Goal: Task Accomplishment & Management: Use online tool/utility

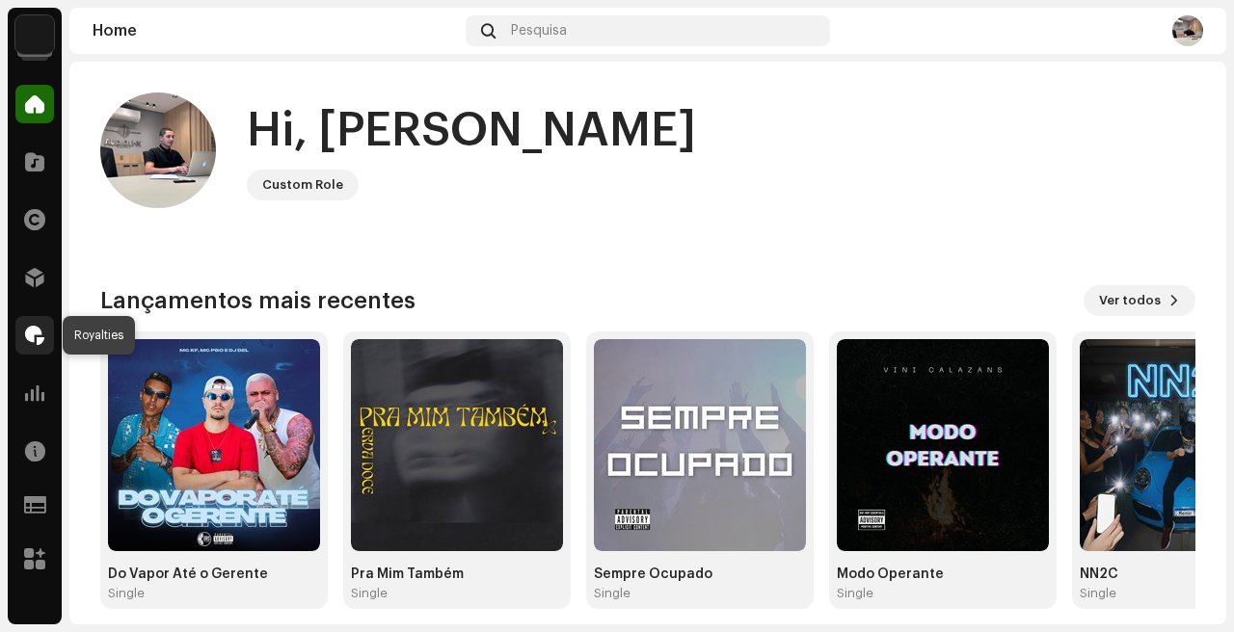
click at [30, 335] on span at bounding box center [34, 335] width 19 height 15
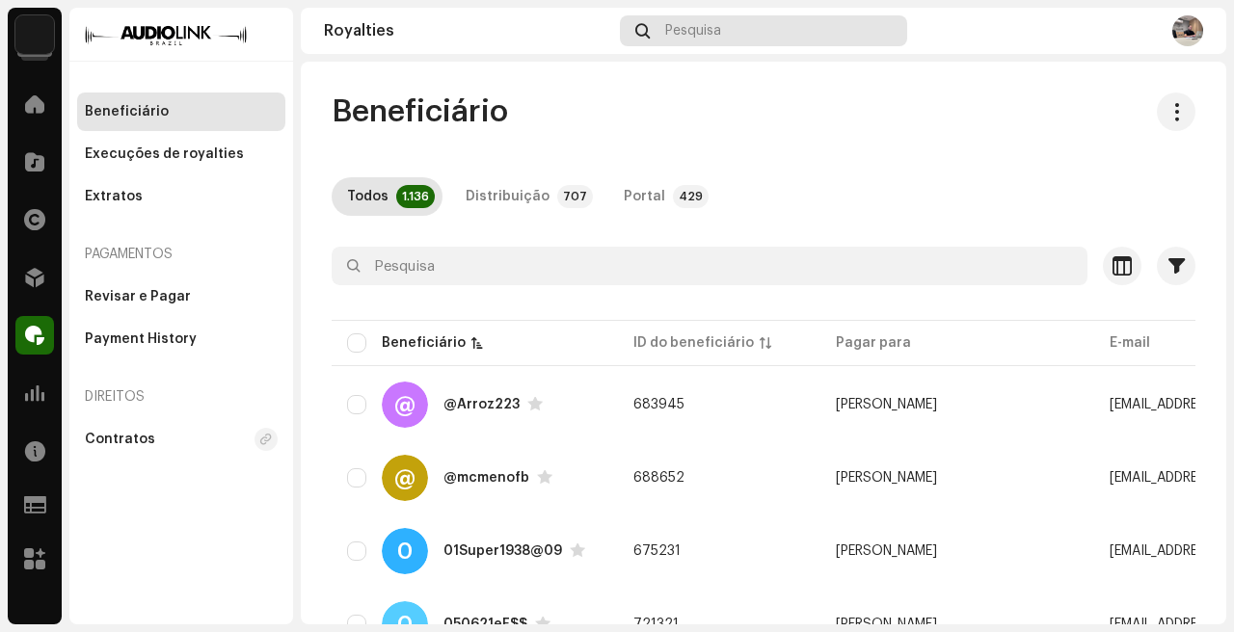
click at [776, 26] on div "Pesquisa" at bounding box center [764, 30] width 288 height 31
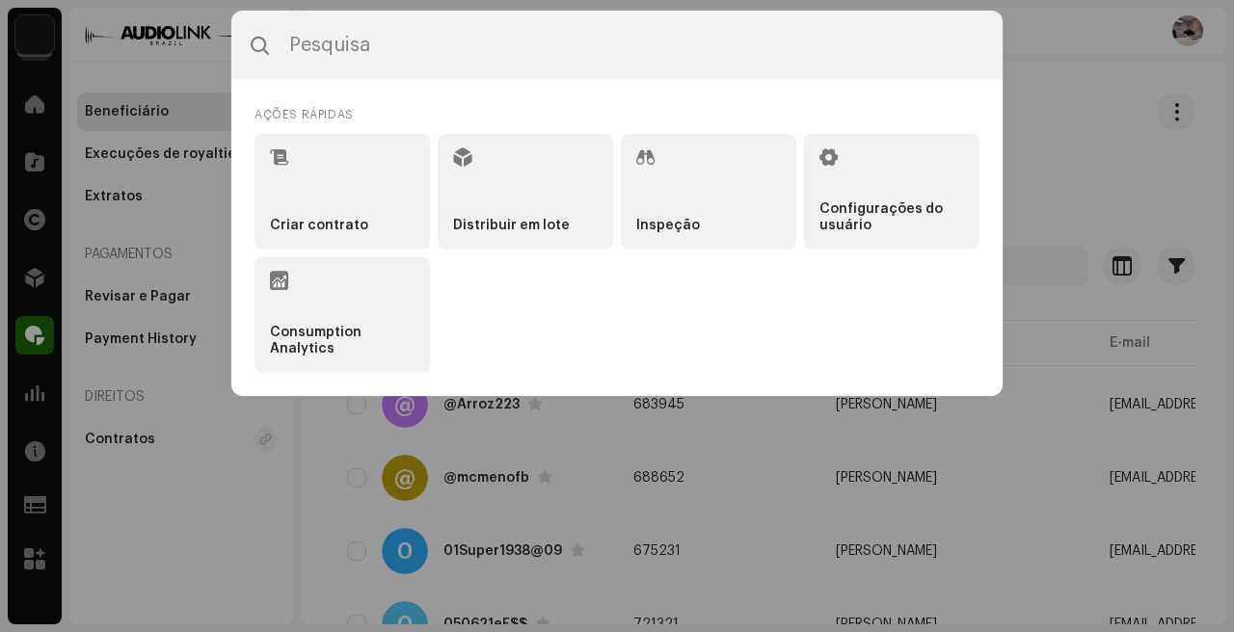
click at [0, 368] on div "Ações rápidas Criar contrato Distribuir em lote Inspeção Configurações do usuár…" at bounding box center [617, 316] width 1234 height 632
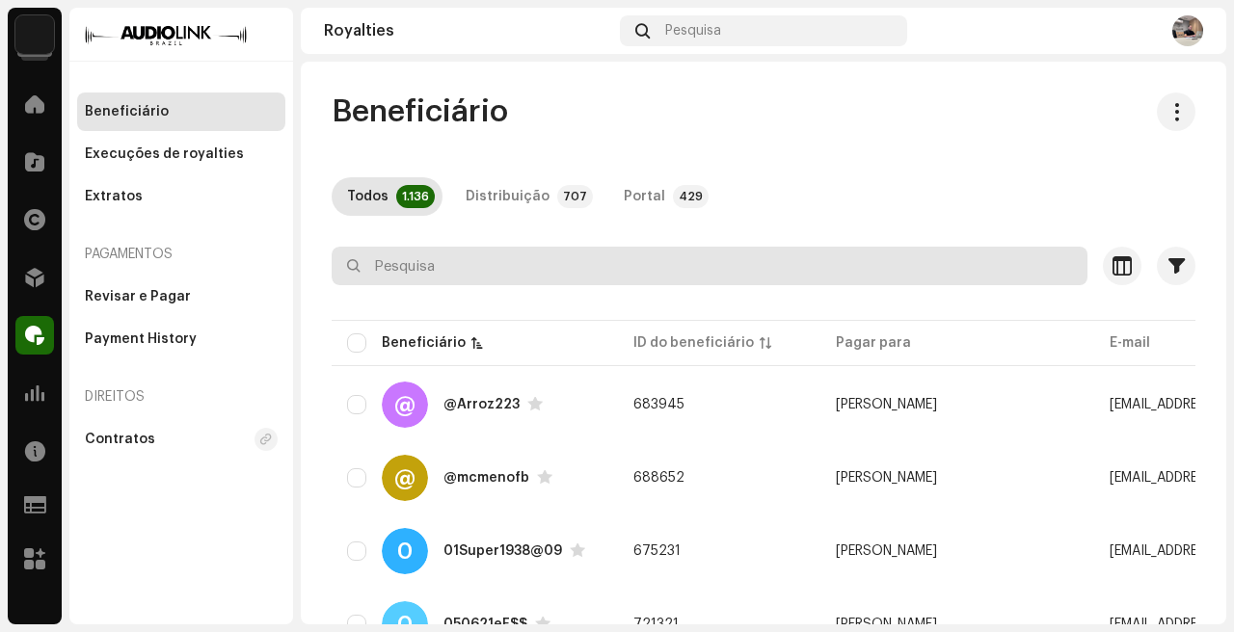
click at [455, 260] on input "text" at bounding box center [710, 266] width 756 height 39
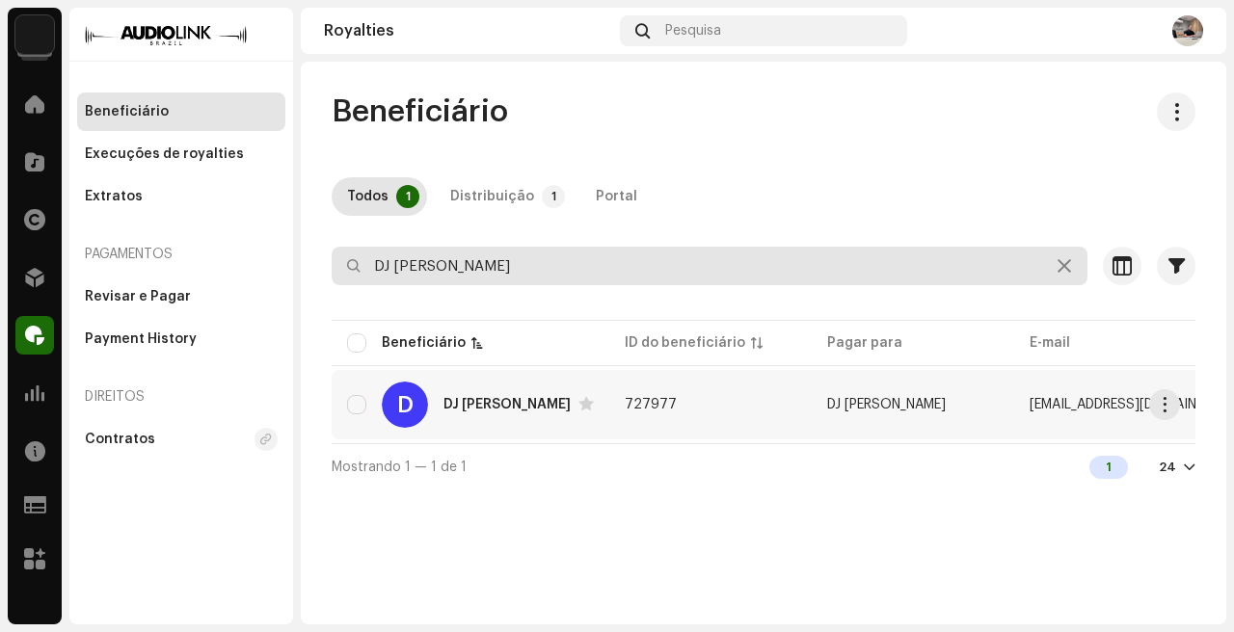
scroll to position [0, 685]
type input "DJ [PERSON_NAME]"
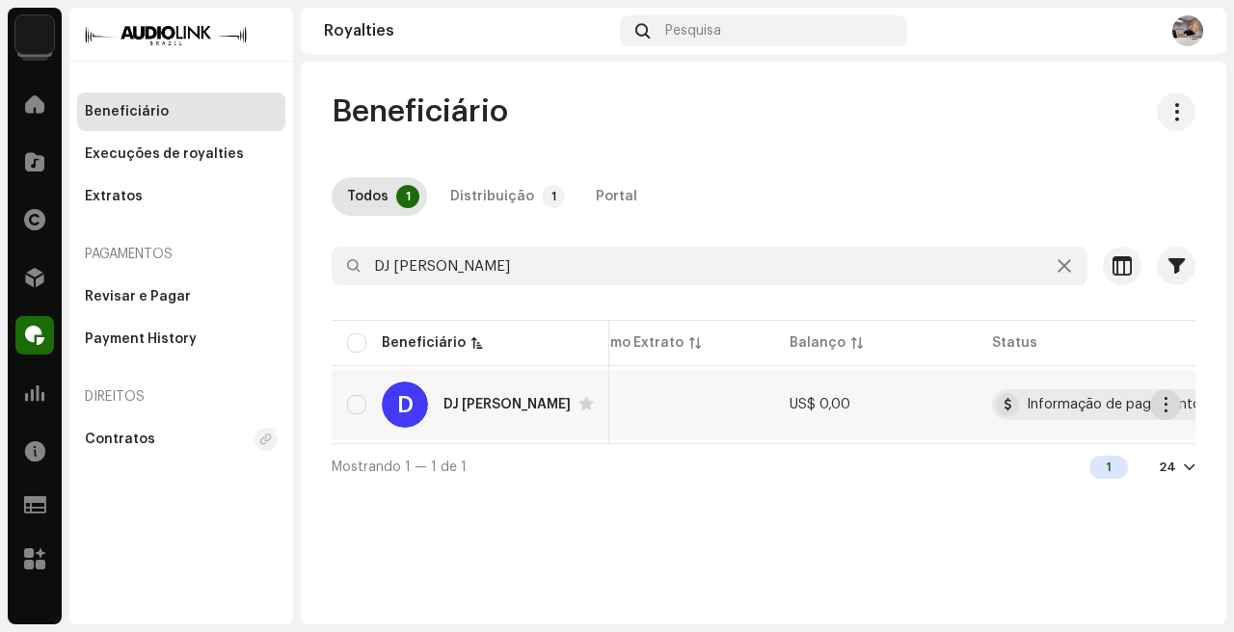
click at [1169, 404] on span "button" at bounding box center [1165, 404] width 14 height 15
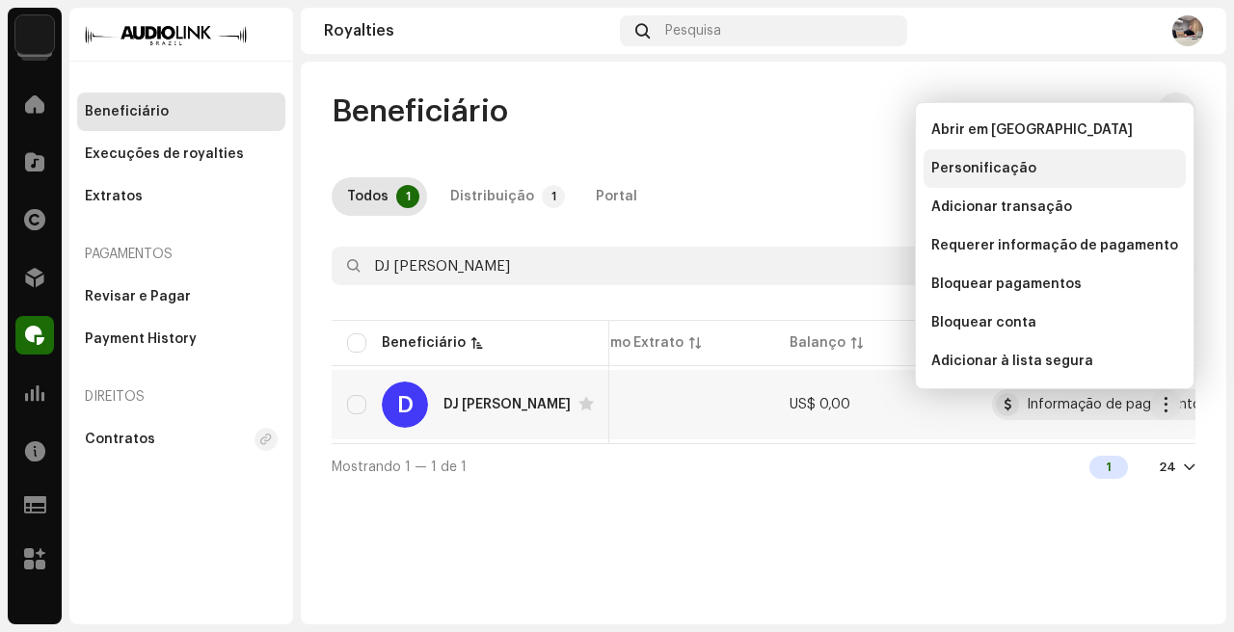
click at [978, 161] on span "Personificação" at bounding box center [983, 168] width 105 height 15
